Goal: Browse casually

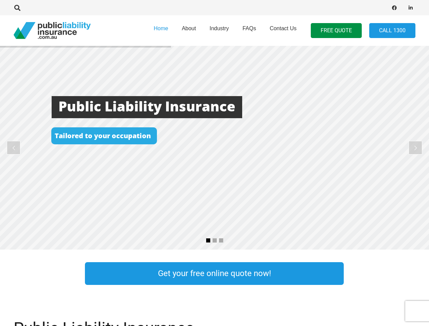
click at [215, 163] on rs-layer at bounding box center [214, 148] width 429 height 204
click at [17, 8] on icon "Search" at bounding box center [17, 8] width 6 height 6
click at [29, 8] on div at bounding box center [122, 7] width 217 height 21
click at [215, 148] on rs-layer at bounding box center [214, 148] width 429 height 204
click at [14, 148] on rs-arrow at bounding box center [14, 148] width 14 height 14
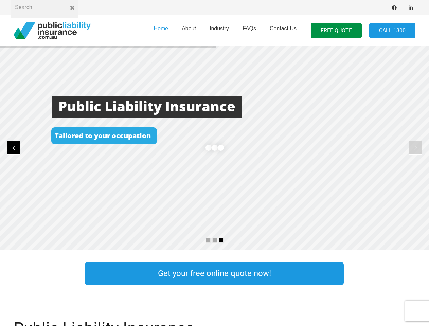
click at [416, 148] on rs-arrow at bounding box center [416, 148] width 14 height 14
click at [208, 241] on rs-bullet at bounding box center [208, 240] width 5 height 5
click at [215, 241] on rs-bullet at bounding box center [214, 240] width 5 height 5
click at [221, 241] on rs-bullet at bounding box center [221, 240] width 5 height 5
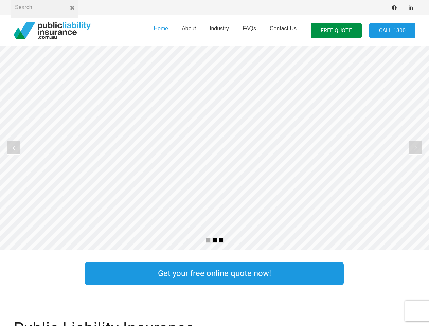
click at [215, 148] on rs-slide "Cost Effective Public Liability Insurance Start Your Free Quote Online Now" at bounding box center [214, 148] width 429 height 204
